Goal: Information Seeking & Learning: Learn about a topic

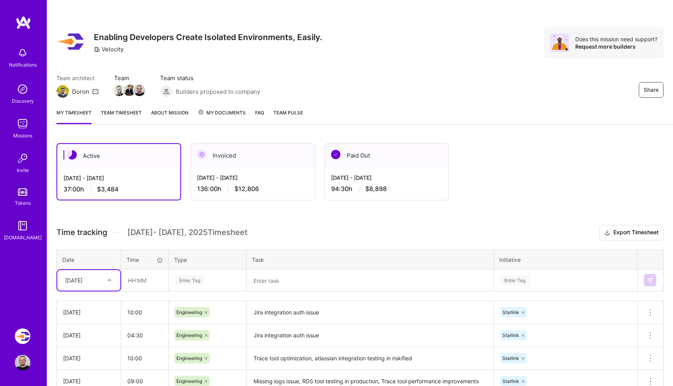
scroll to position [66, 0]
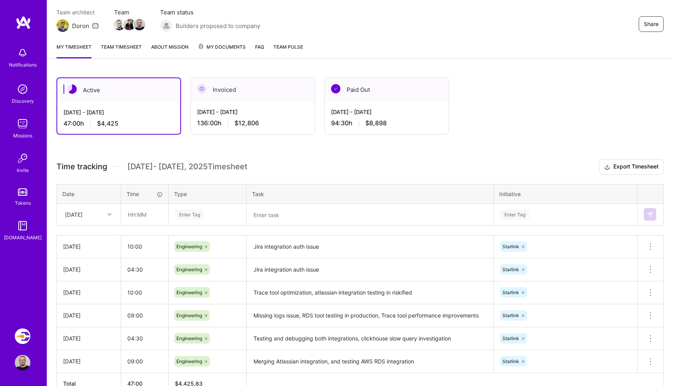
click at [30, 123] on img at bounding box center [23, 124] width 16 height 16
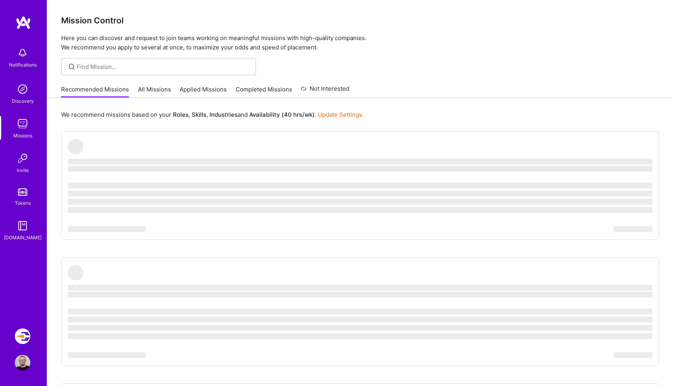
click at [150, 86] on link "All Missions" at bounding box center [154, 91] width 33 height 13
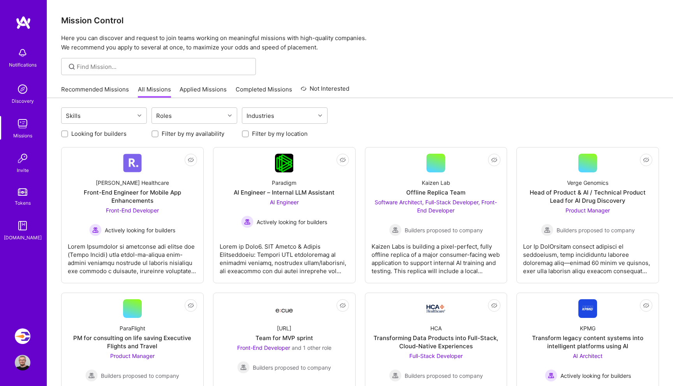
click at [102, 130] on label "Looking for builders" at bounding box center [98, 134] width 55 height 8
click at [68, 132] on input "Looking for builders" at bounding box center [65, 134] width 5 height 5
checkbox input "true"
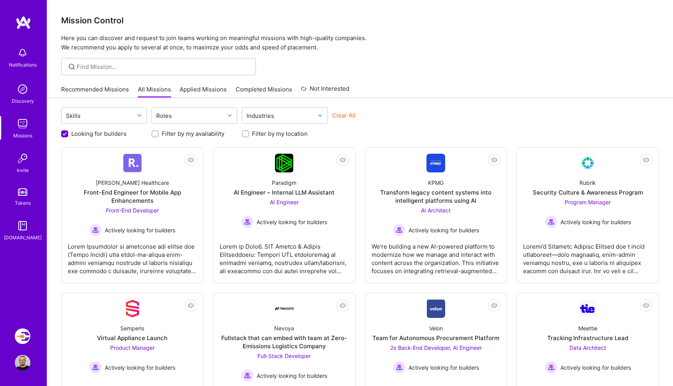
click at [256, 130] on label "Filter by my location" at bounding box center [280, 134] width 56 height 8
click at [249, 132] on input "Filter by my location" at bounding box center [245, 134] width 5 height 5
checkbox input "true"
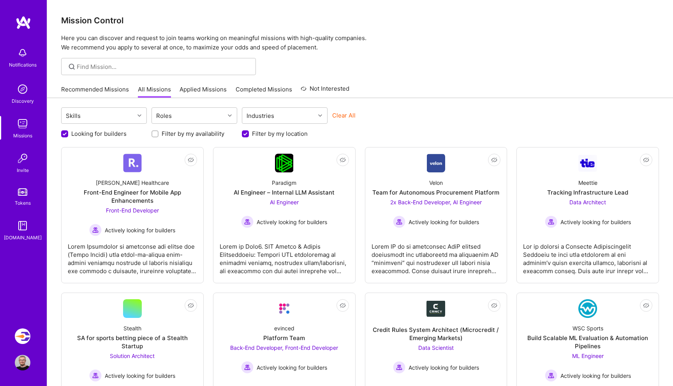
click at [462, 107] on div "Skills Roles Industries Clear All" at bounding box center [360, 116] width 598 height 18
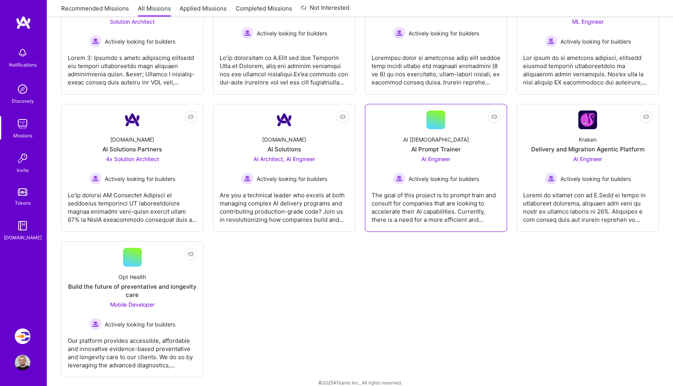
scroll to position [345, 0]
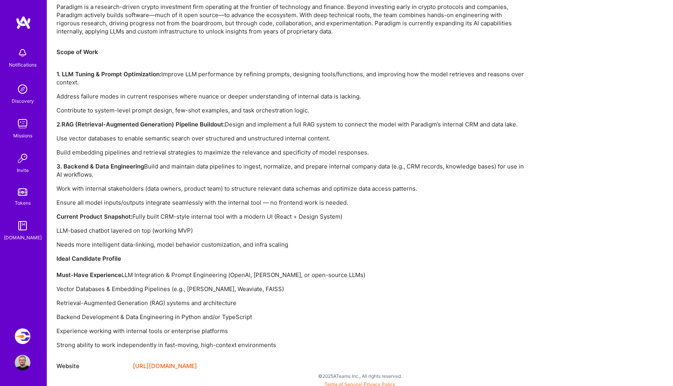
scroll to position [502, 0]
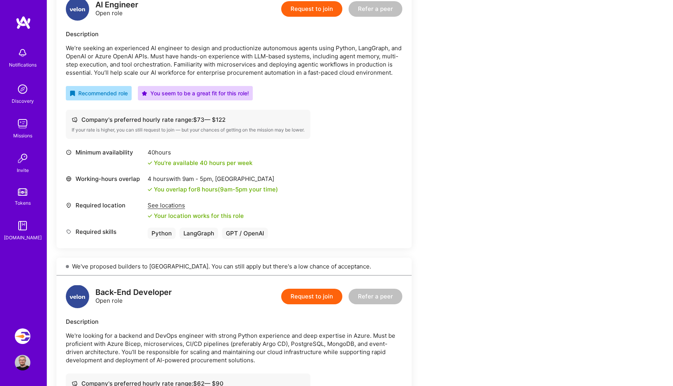
scroll to position [385, 0]
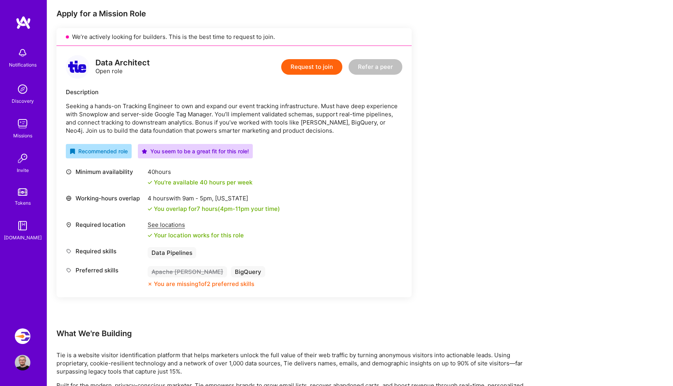
scroll to position [157, 0]
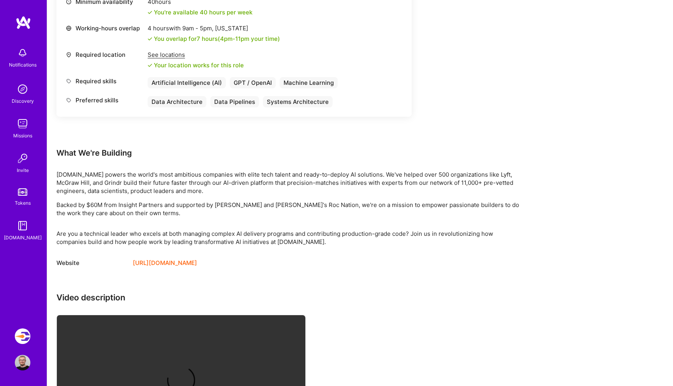
scroll to position [611, 0]
